Goal: Find specific page/section: Find specific page/section

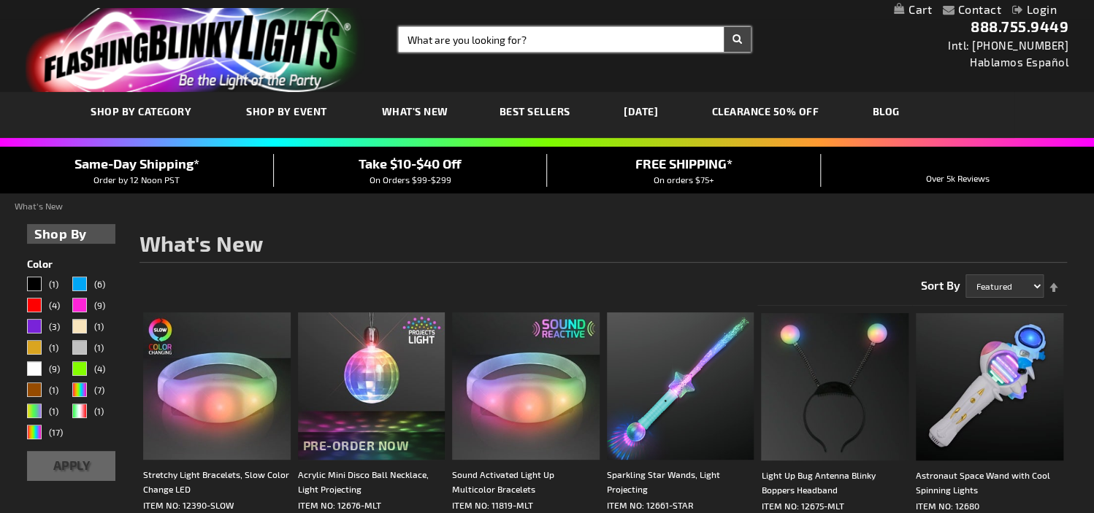
click at [464, 42] on input "Search" at bounding box center [575, 39] width 352 height 25
type input "11160"
click at [724, 27] on button "Search" at bounding box center [737, 39] width 27 height 25
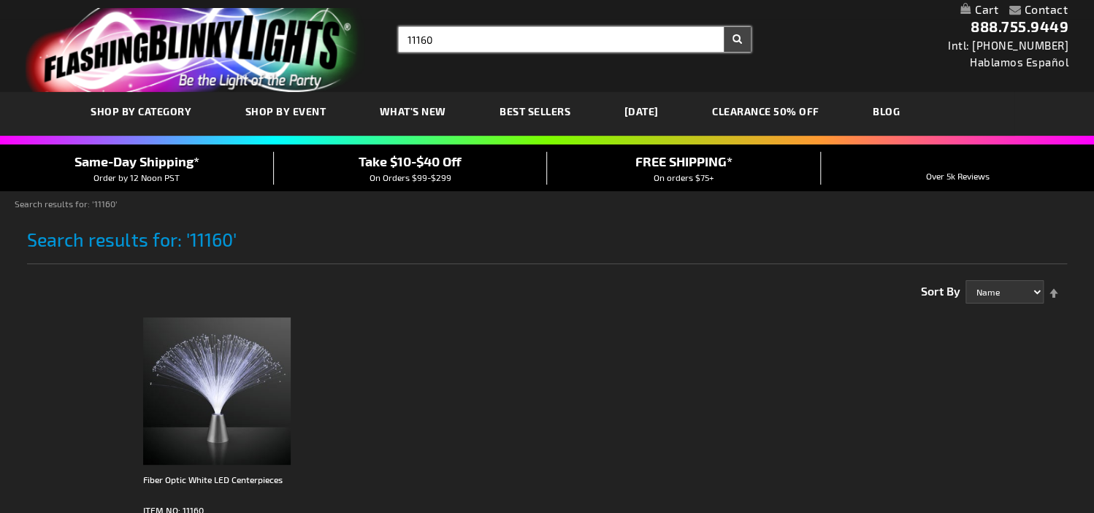
click at [462, 44] on input "11160" at bounding box center [575, 39] width 352 height 25
type input "1116010687"
click at [724, 27] on button "Search" at bounding box center [737, 39] width 27 height 25
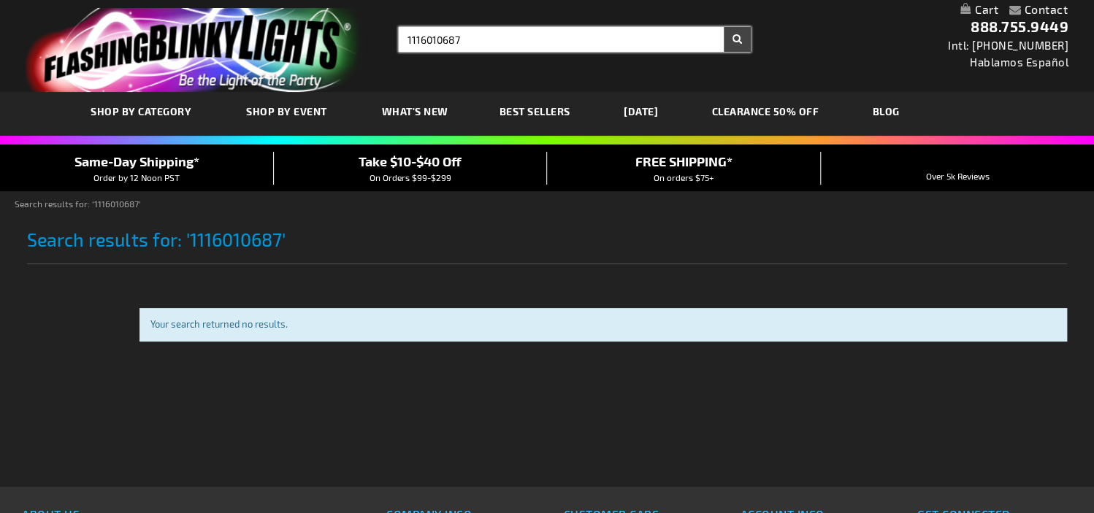
click at [429, 42] on input "1116010687" at bounding box center [575, 39] width 352 height 25
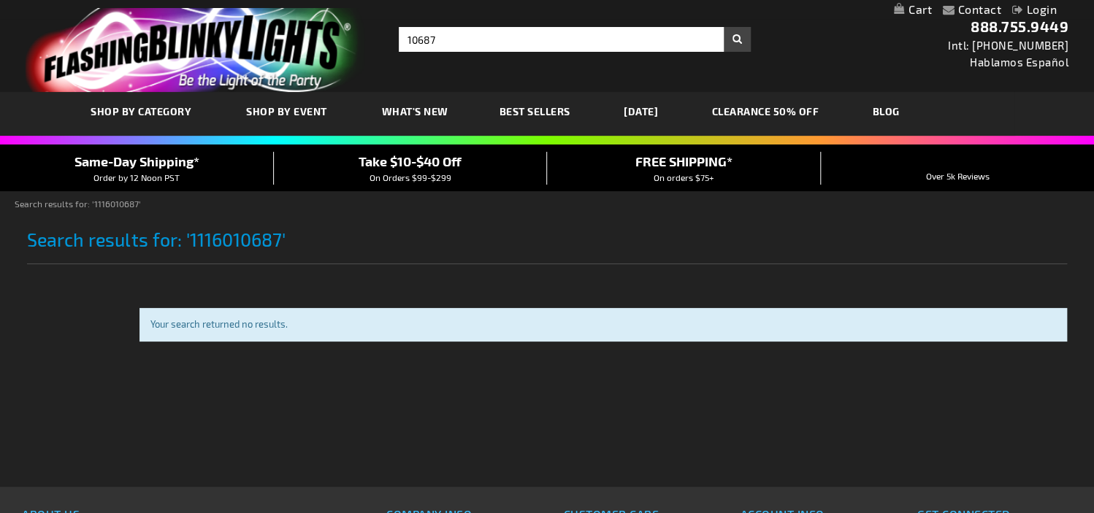
type input "10687"
click at [724, 27] on button "Search" at bounding box center [737, 39] width 27 height 25
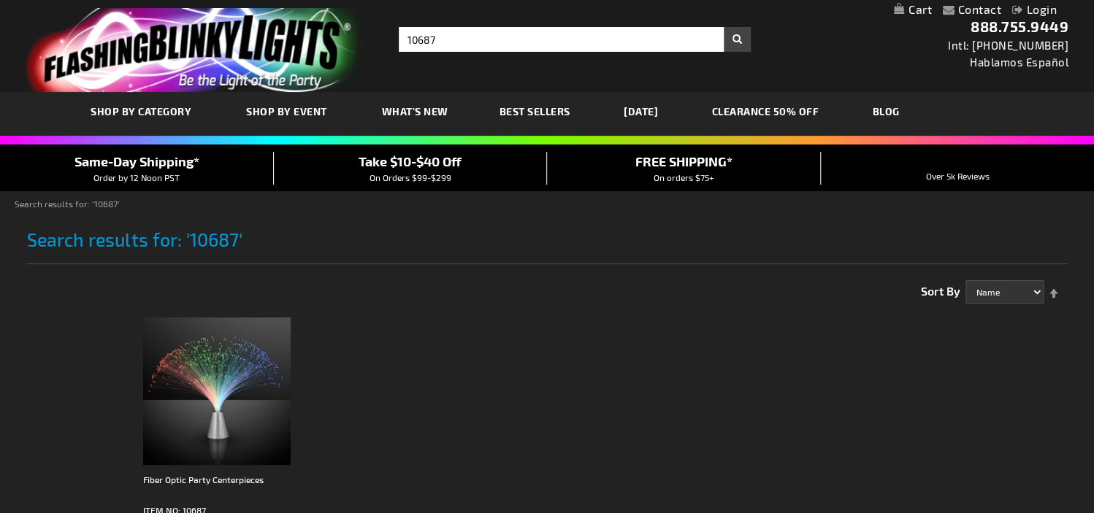
click at [394, 114] on span "What's New" at bounding box center [415, 111] width 66 height 12
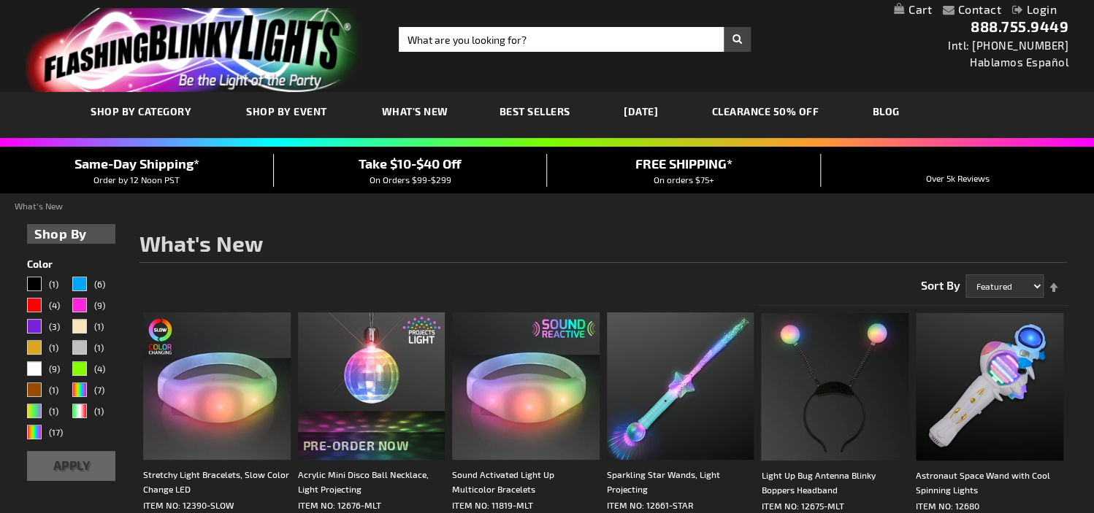
click at [669, 112] on link "[DATE]" at bounding box center [641, 111] width 56 height 49
